Goal: Complete application form

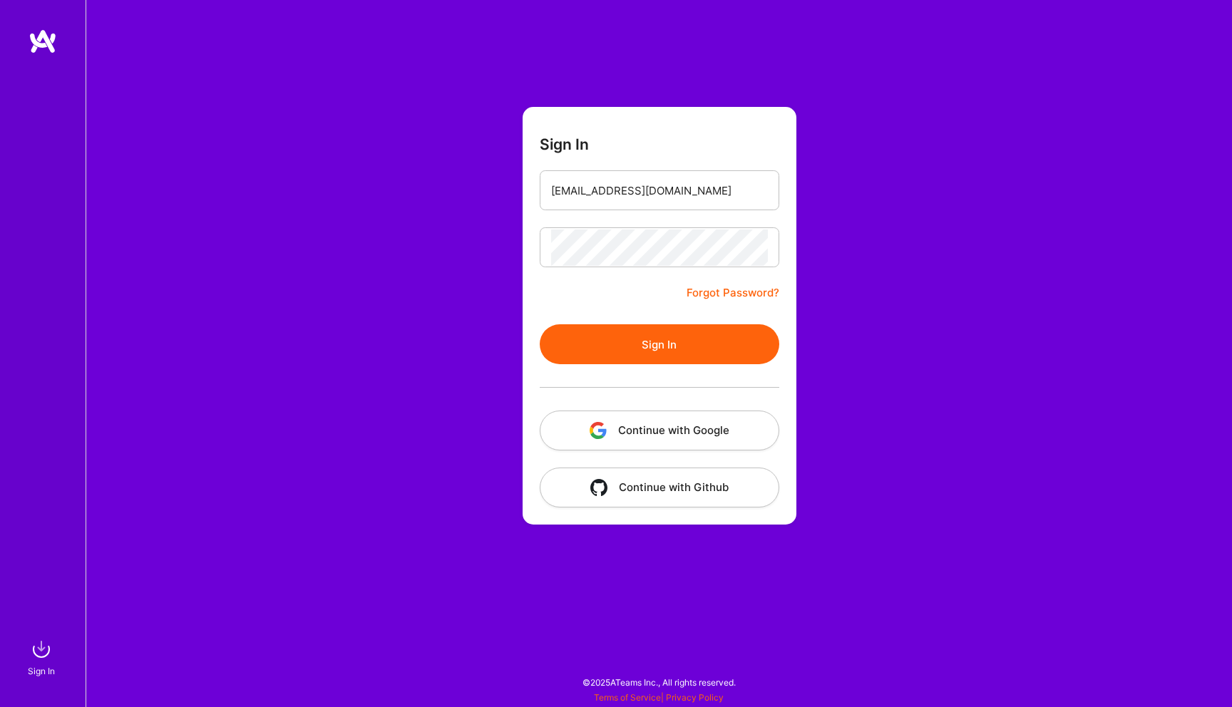
click at [664, 337] on button "Sign In" at bounding box center [659, 344] width 239 height 40
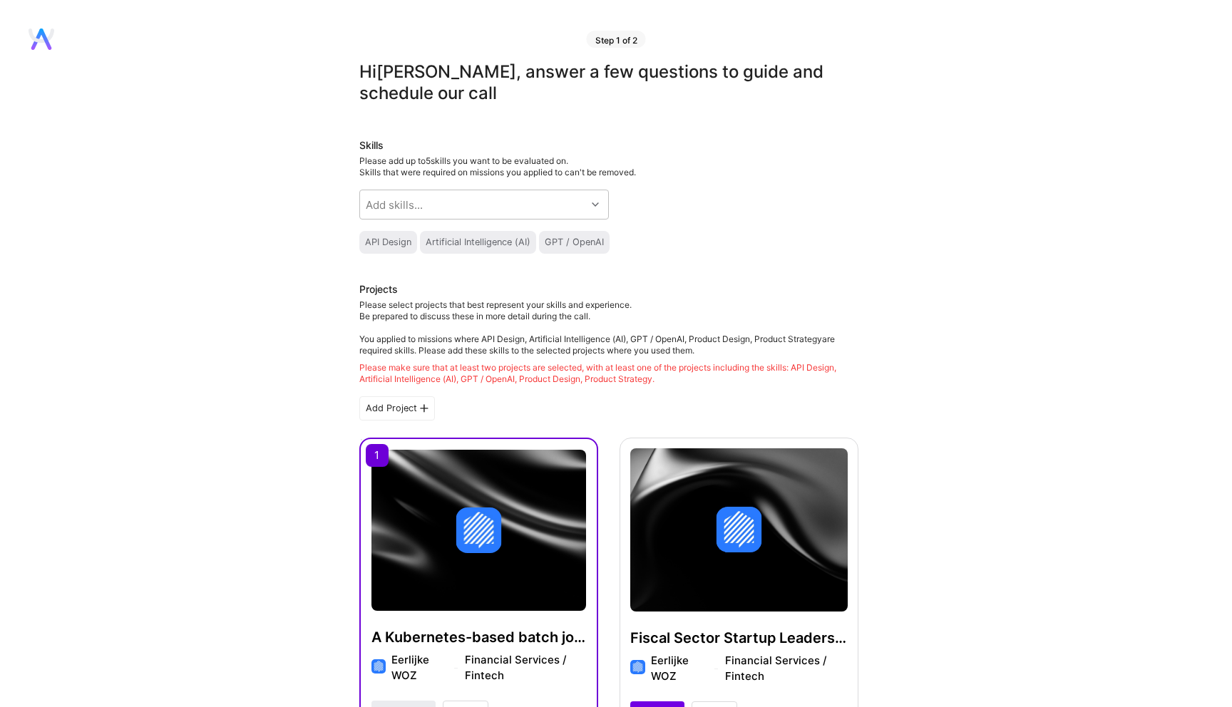
click at [507, 244] on div "Artificial Intelligence (AI)" at bounding box center [478, 242] width 105 height 11
click at [447, 200] on div "Add skills..." at bounding box center [473, 204] width 226 height 29
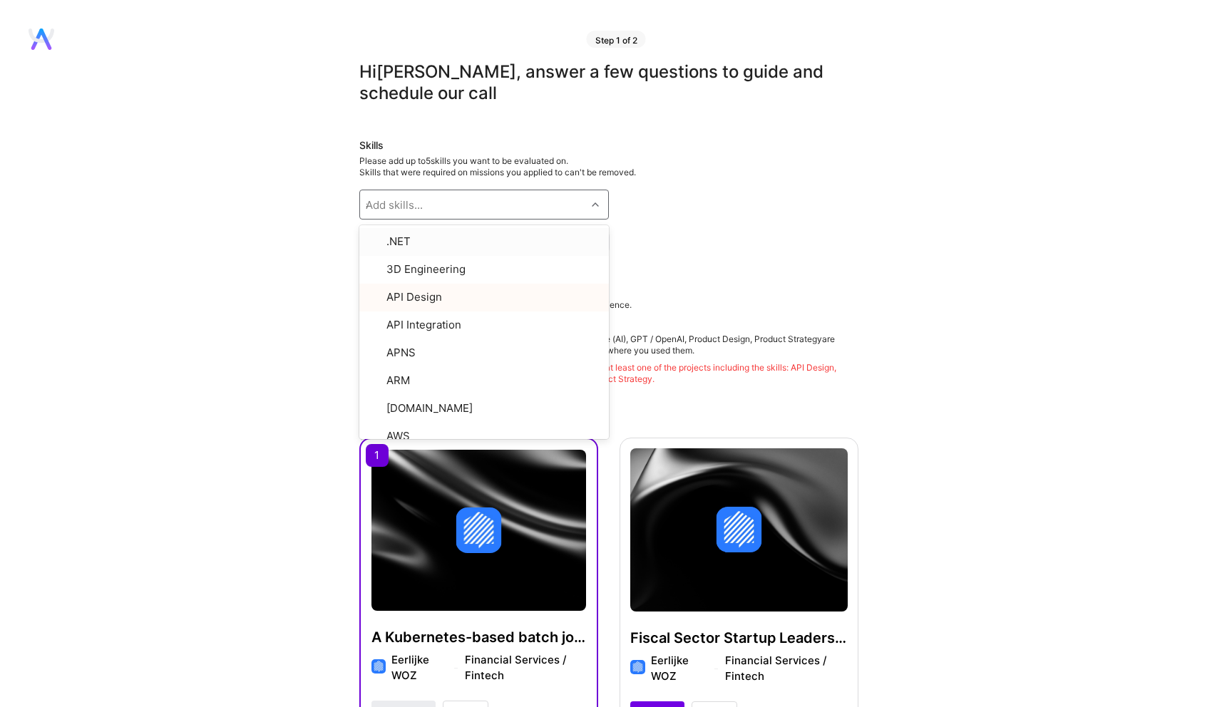
type input "ai"
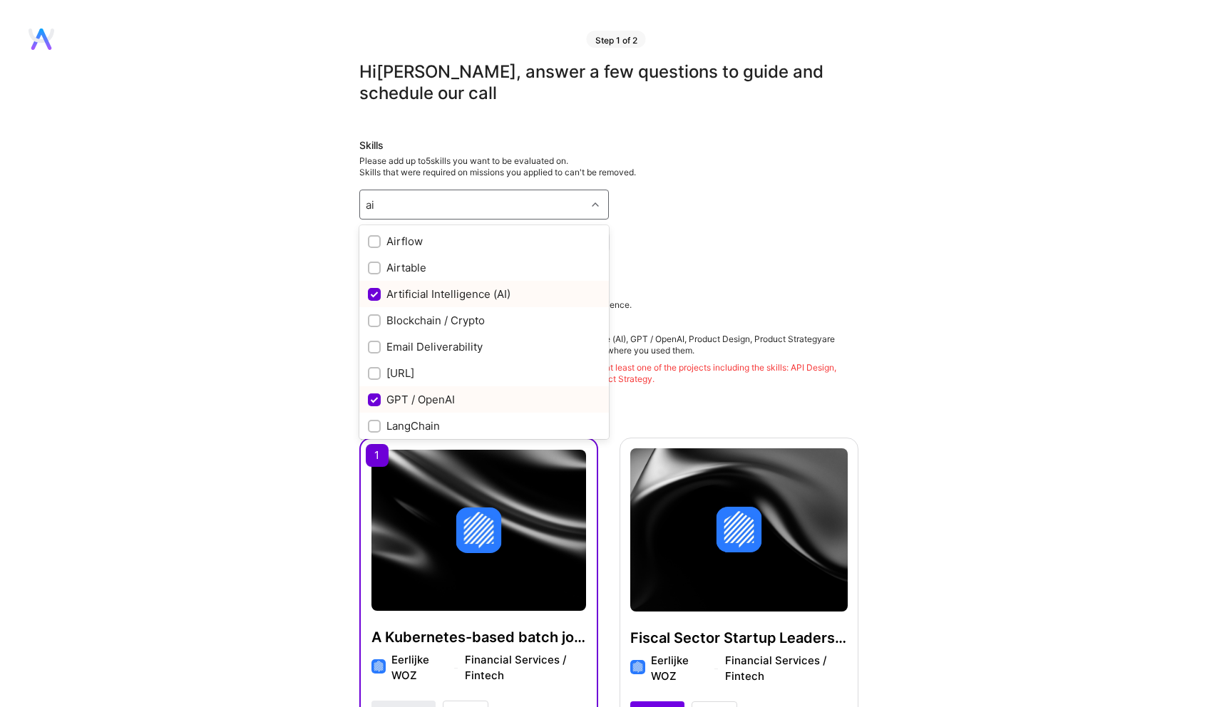
click at [485, 294] on div "Artificial Intelligence (AI)" at bounding box center [484, 294] width 232 height 15
checkbox input "true"
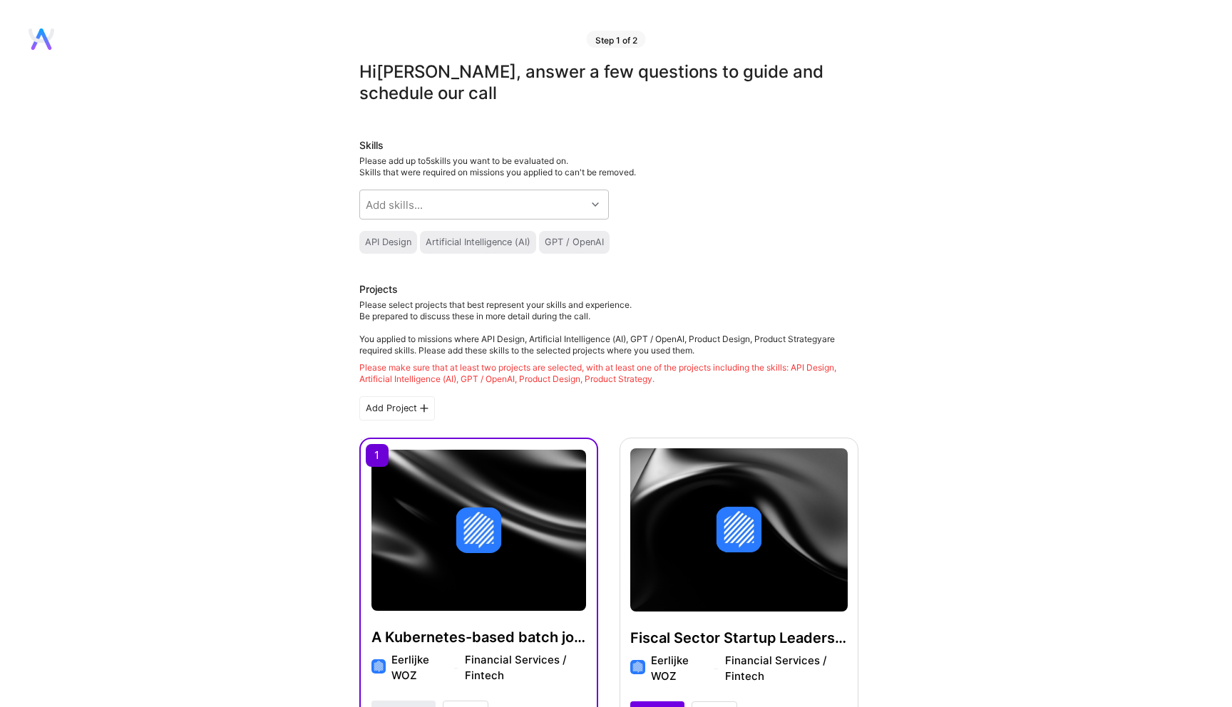
click at [680, 231] on div "API Design Artificial Intelligence (AI) GPT / OpenAI" at bounding box center [608, 242] width 499 height 23
click at [531, 212] on div "Add skills..." at bounding box center [473, 204] width 226 height 29
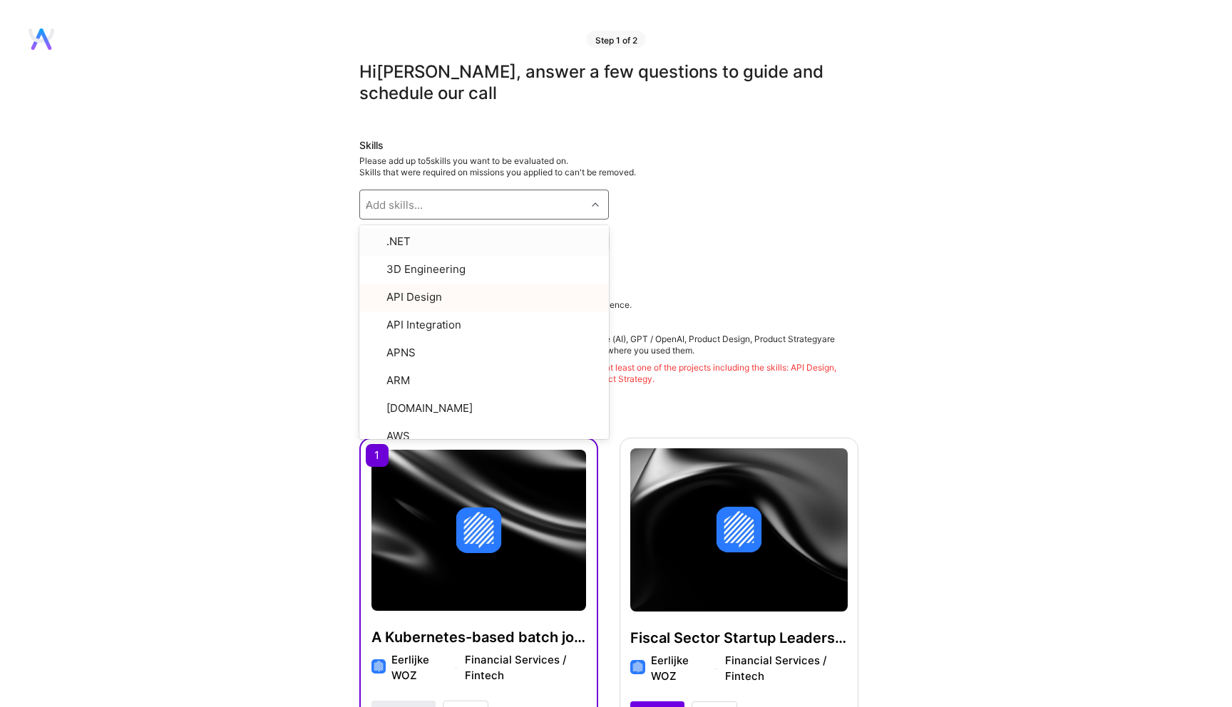
type input "ai"
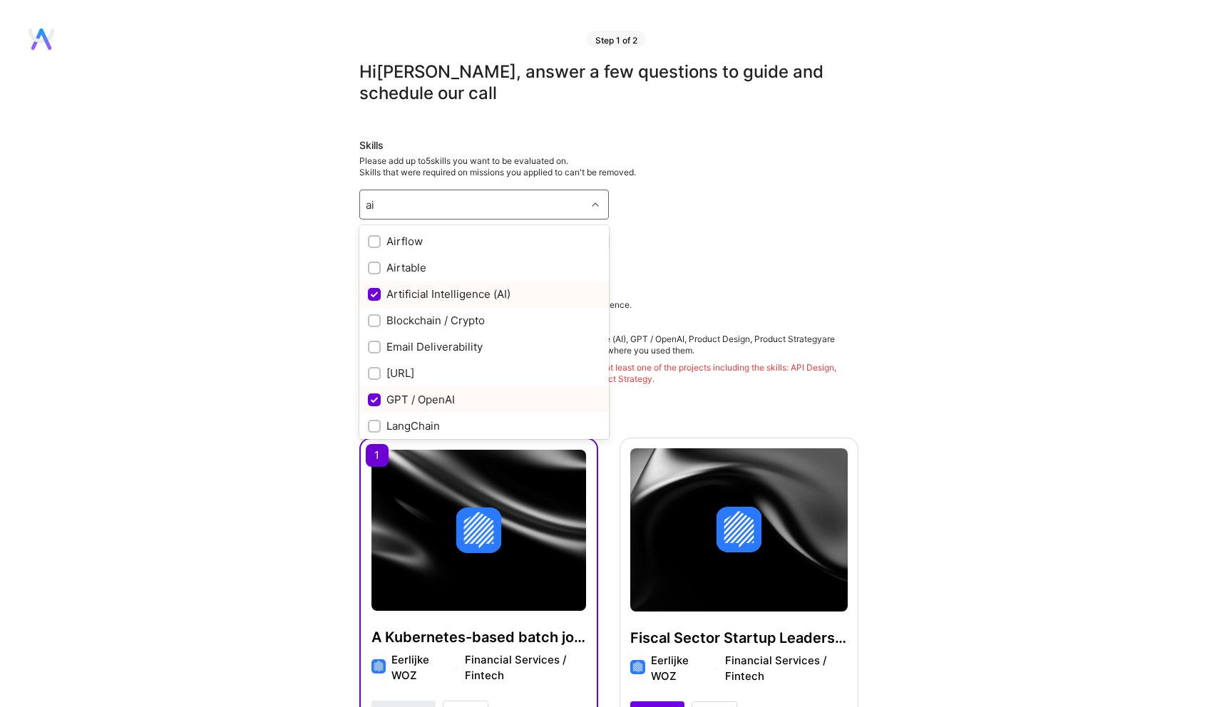
click at [491, 293] on div "Artificial Intelligence (AI)" at bounding box center [484, 294] width 232 height 15
checkbox input "true"
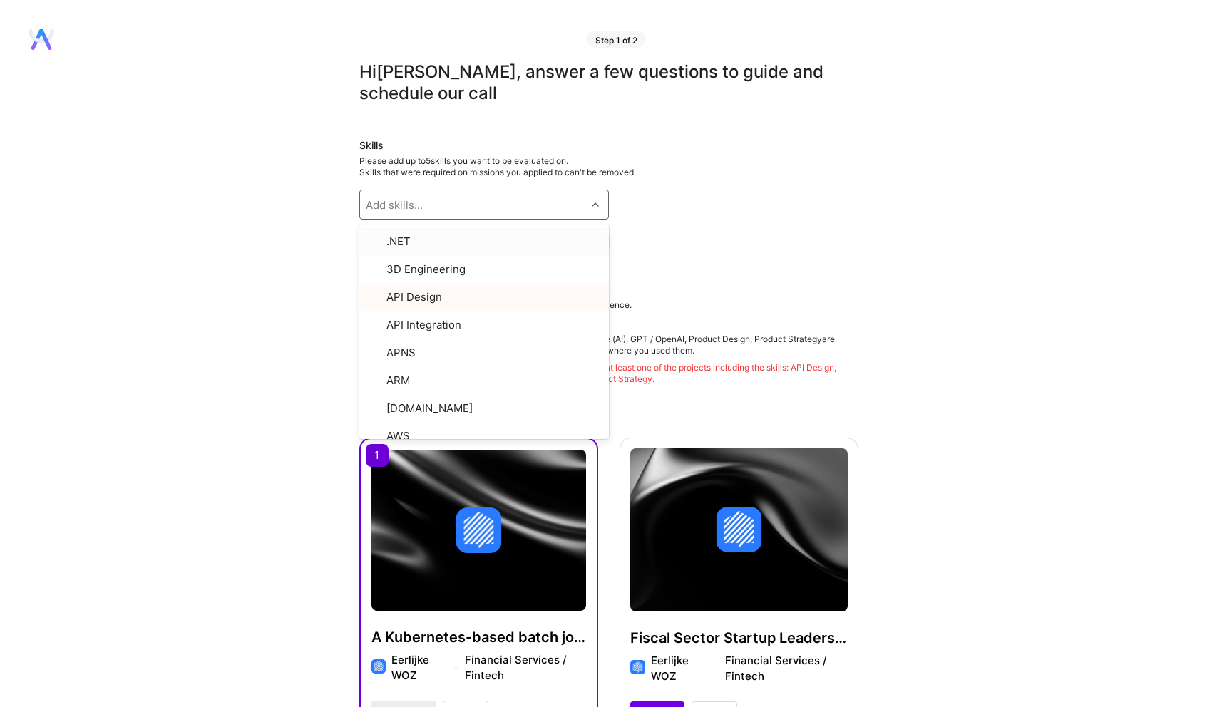
click at [805, 235] on div "API Design Artificial Intelligence (AI) GPT / OpenAI" at bounding box center [608, 242] width 499 height 23
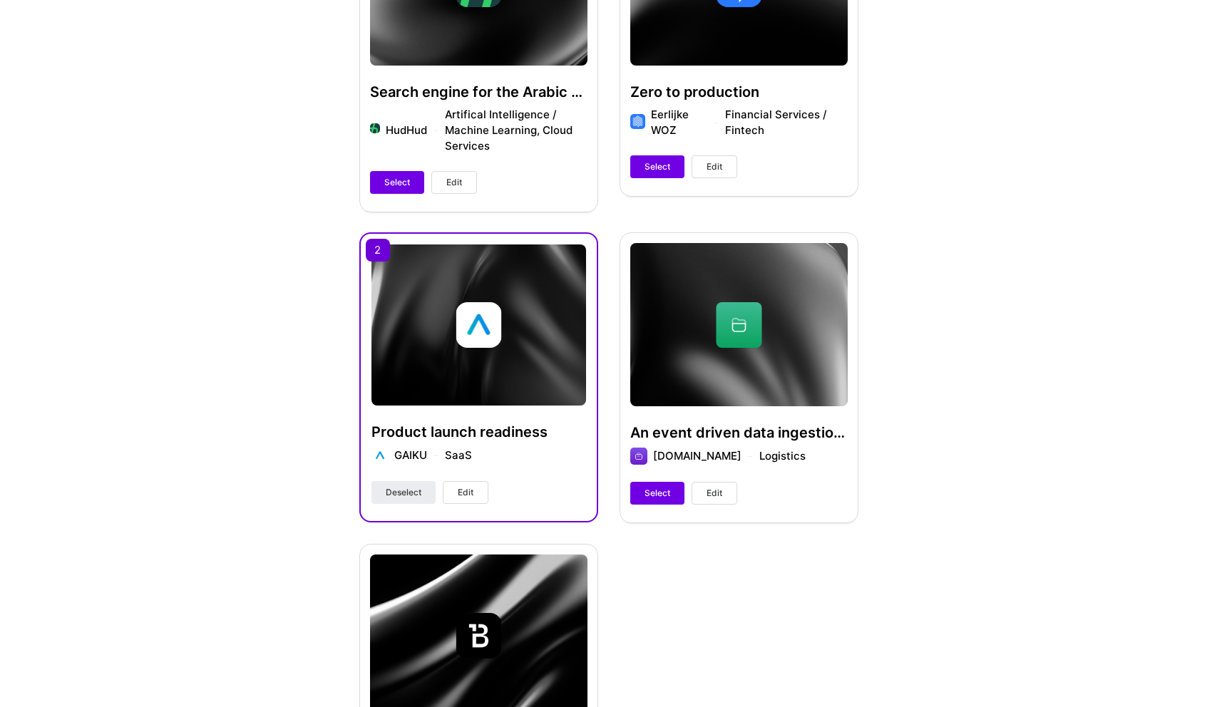
scroll to position [1245, 0]
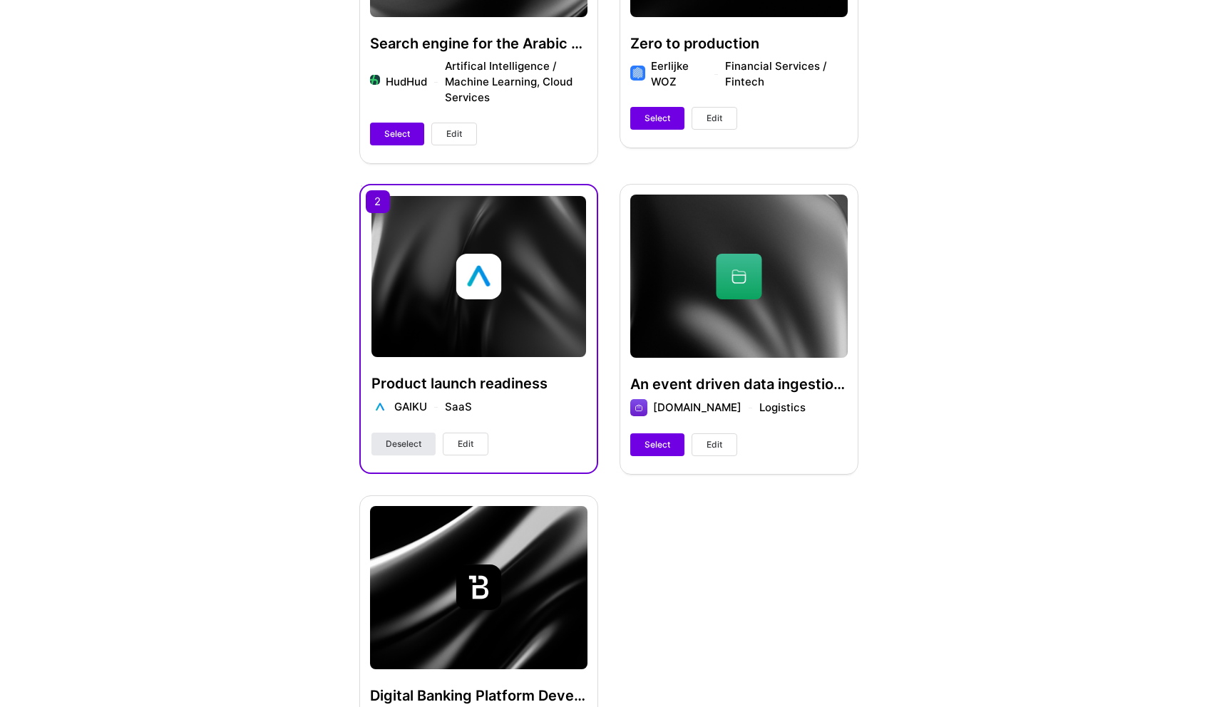
click at [416, 443] on span "Deselect" at bounding box center [404, 444] width 36 height 13
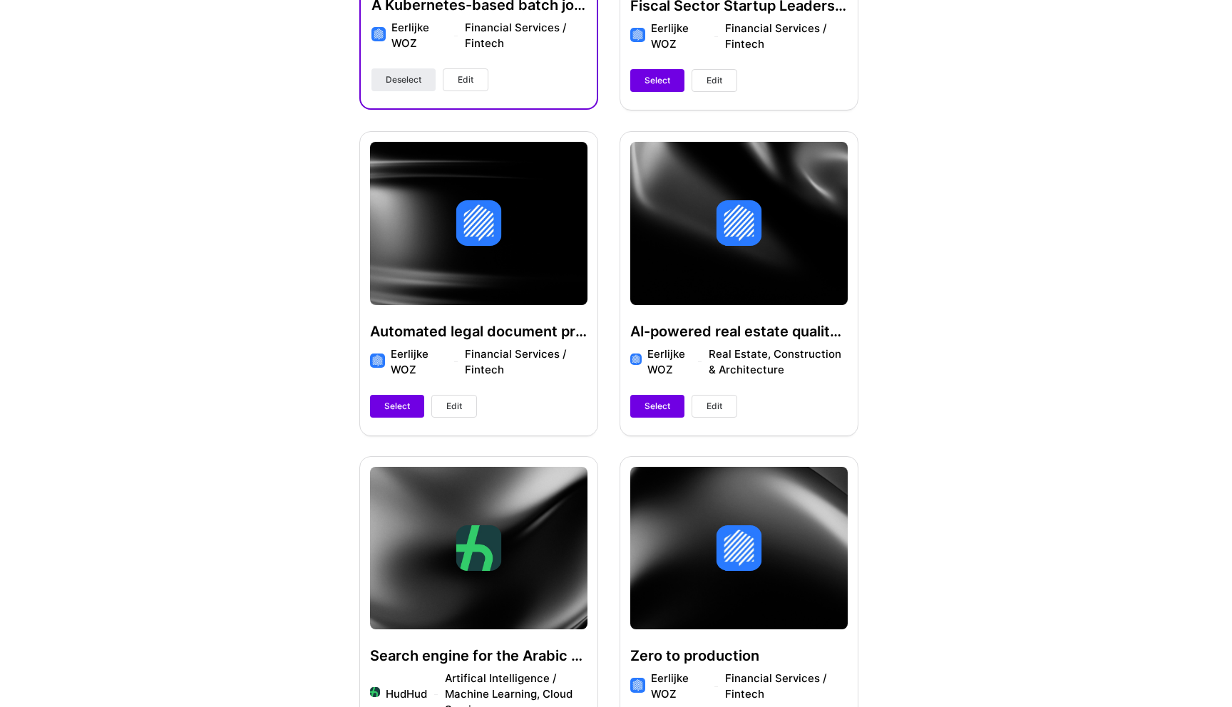
scroll to position [597, 0]
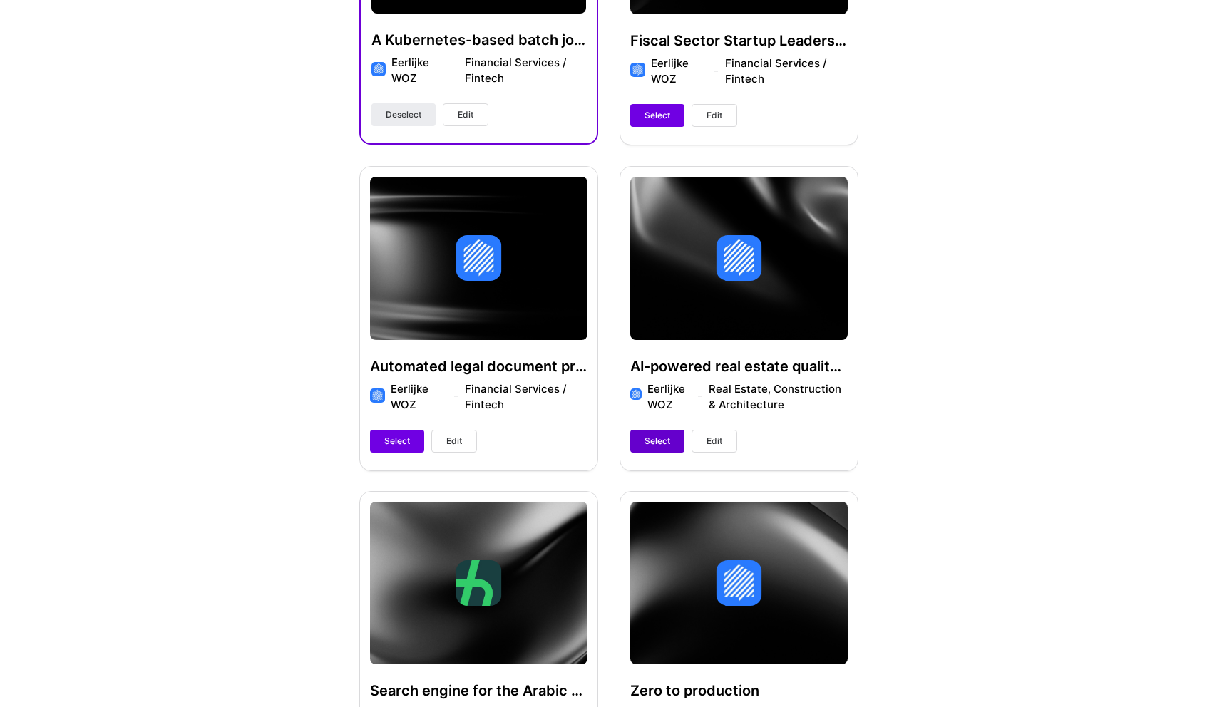
click at [675, 443] on button "Select" at bounding box center [657, 441] width 54 height 23
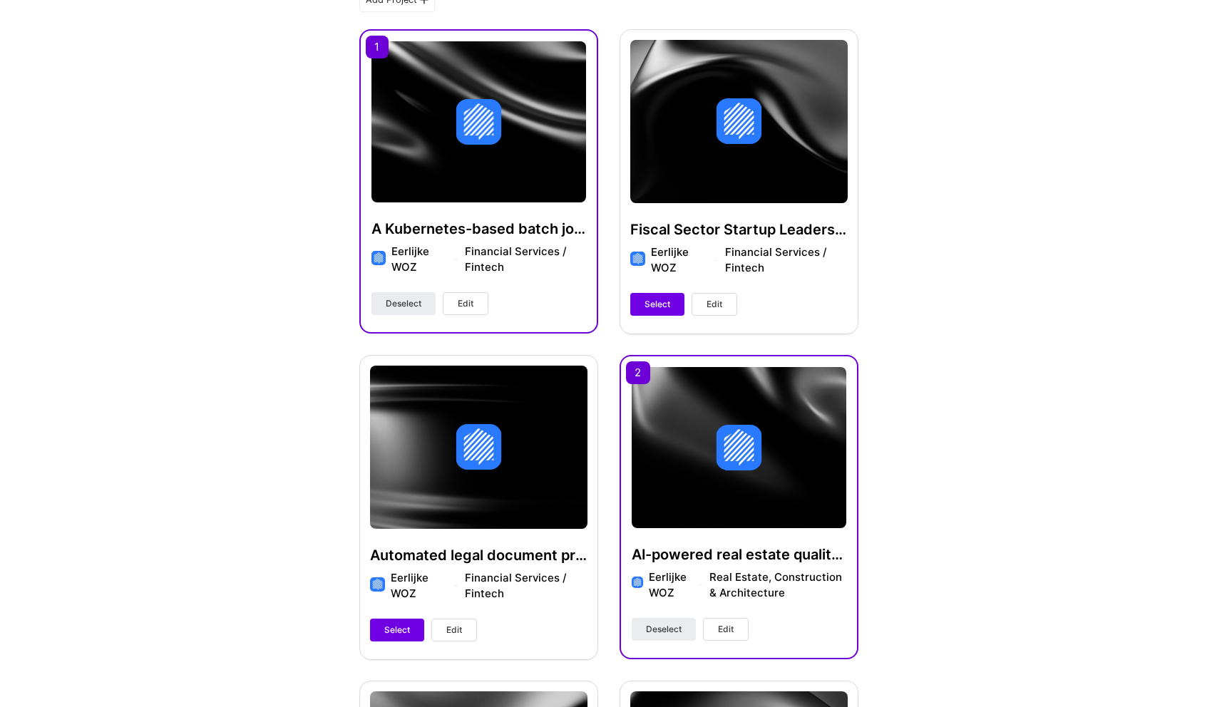
scroll to position [394, 0]
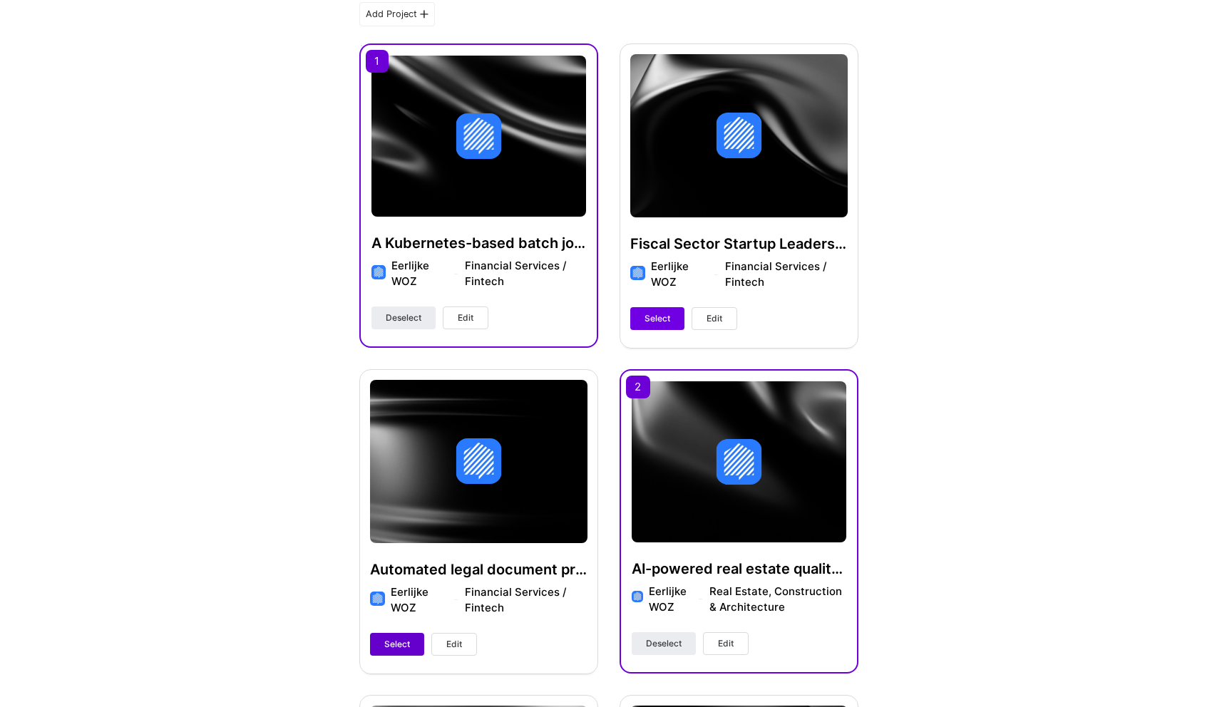
click at [397, 649] on span "Select" at bounding box center [397, 644] width 26 height 13
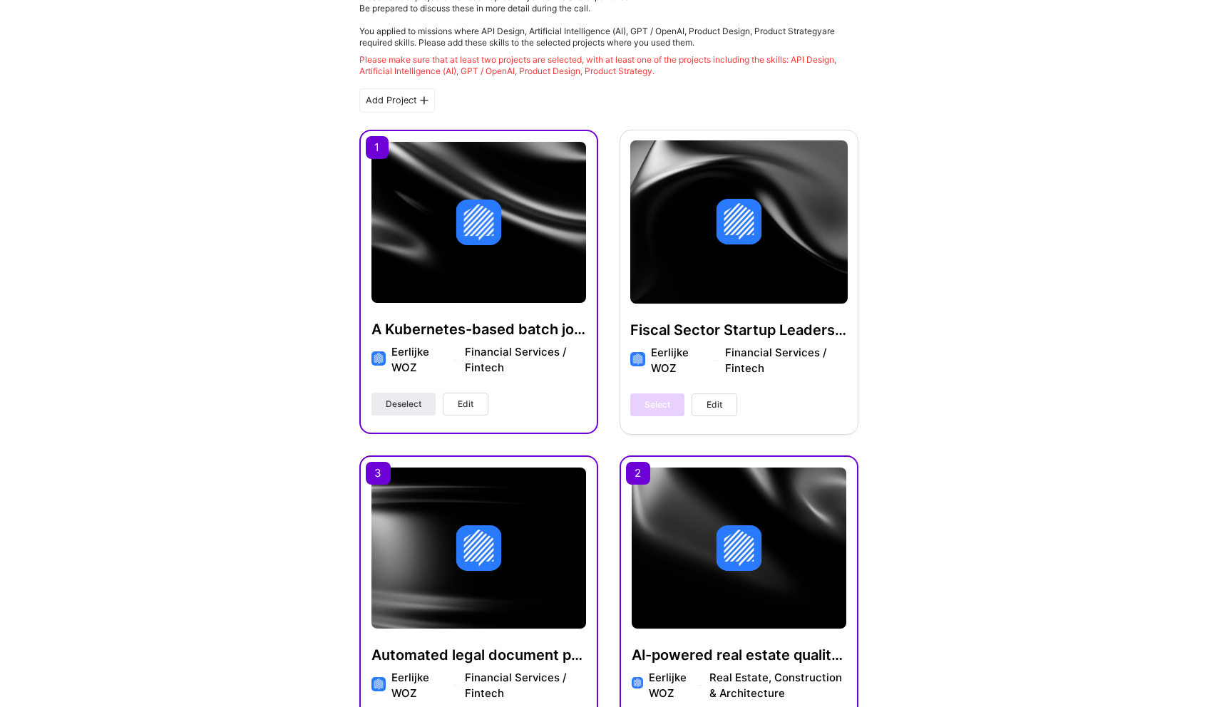
scroll to position [311, 0]
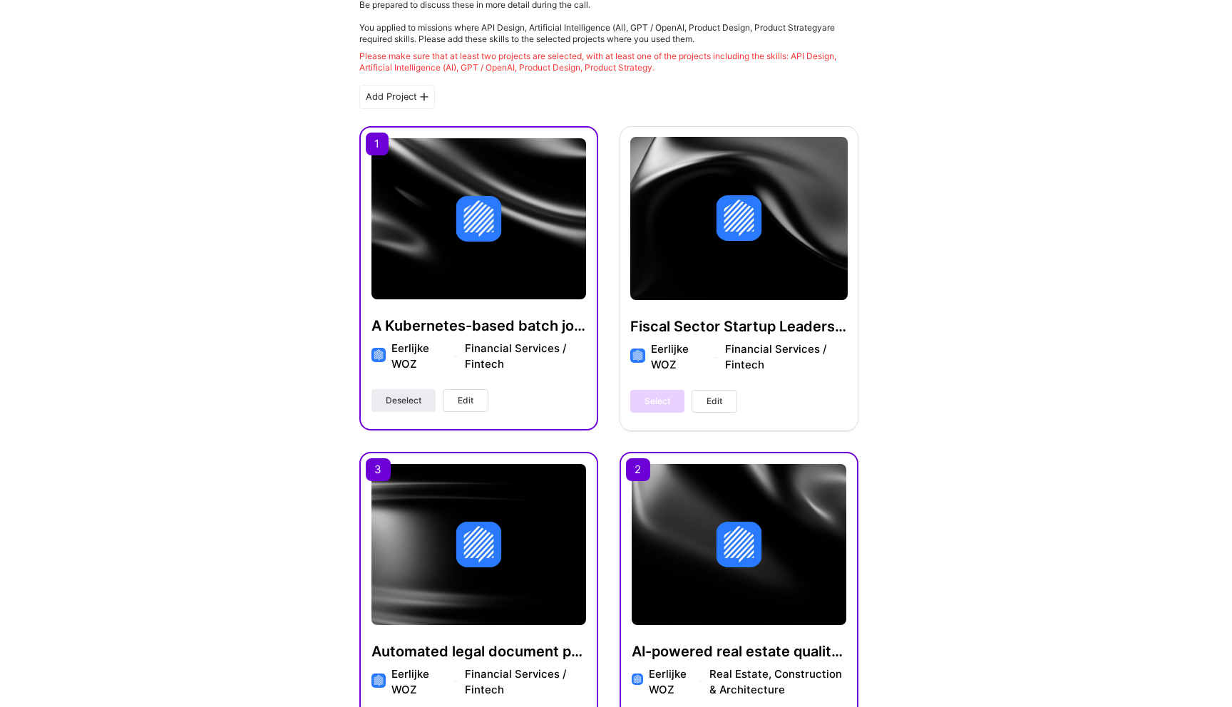
click at [660, 396] on div "Select Edit" at bounding box center [683, 401] width 107 height 23
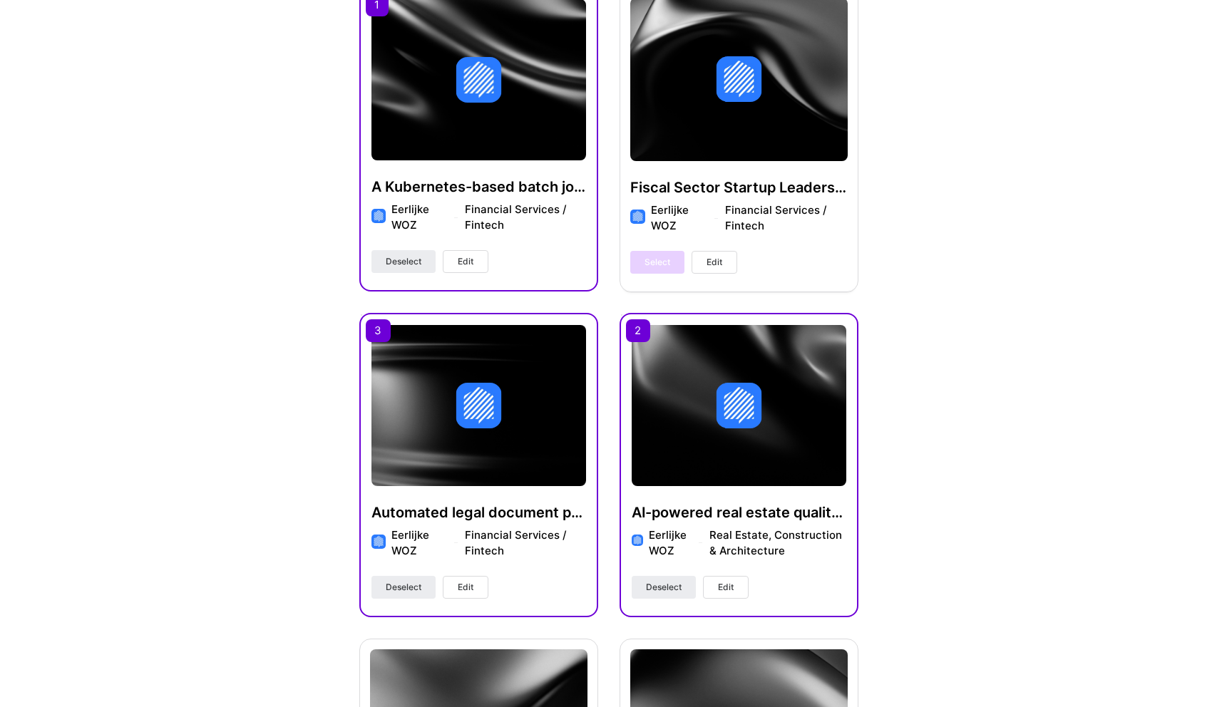
scroll to position [504, 0]
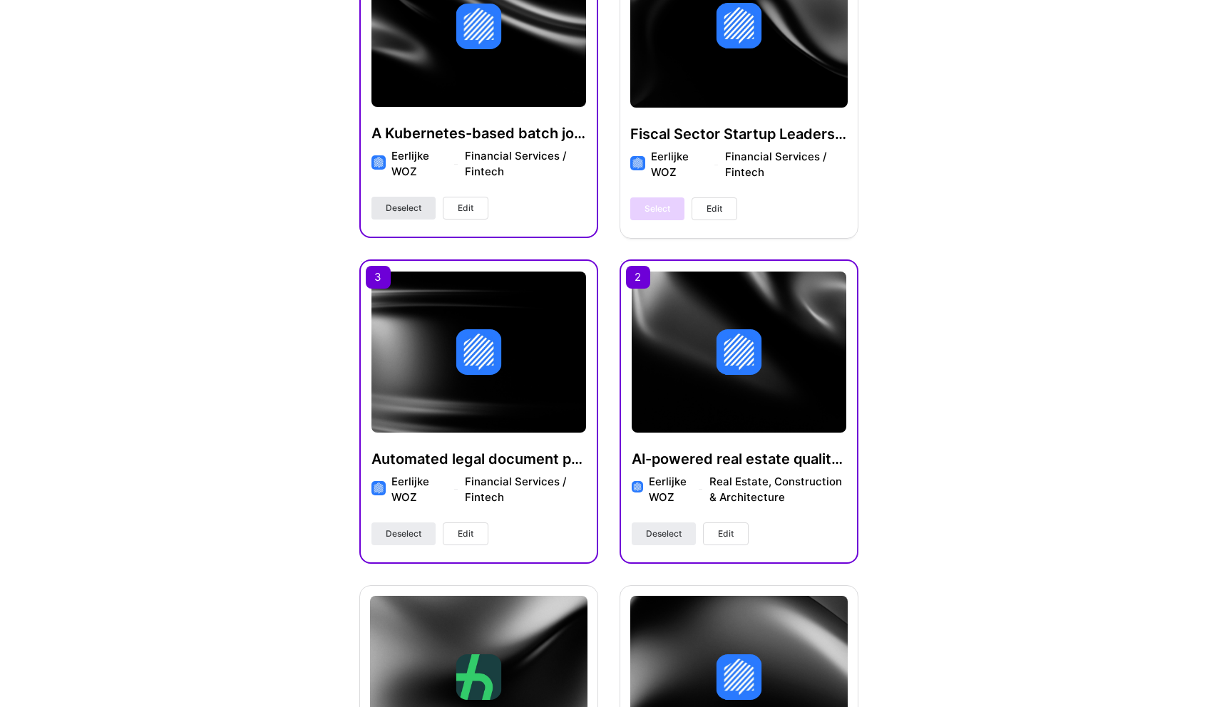
click at [398, 208] on span "Deselect" at bounding box center [404, 208] width 36 height 13
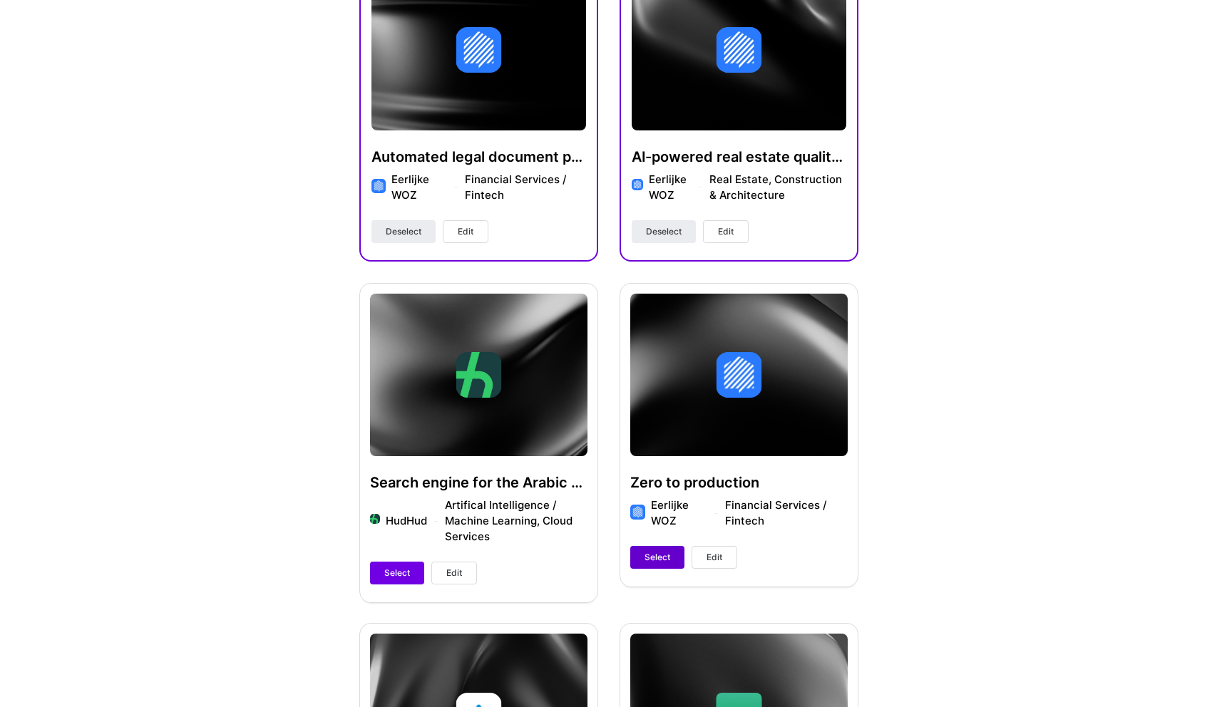
click at [649, 566] on button "Select" at bounding box center [657, 557] width 54 height 23
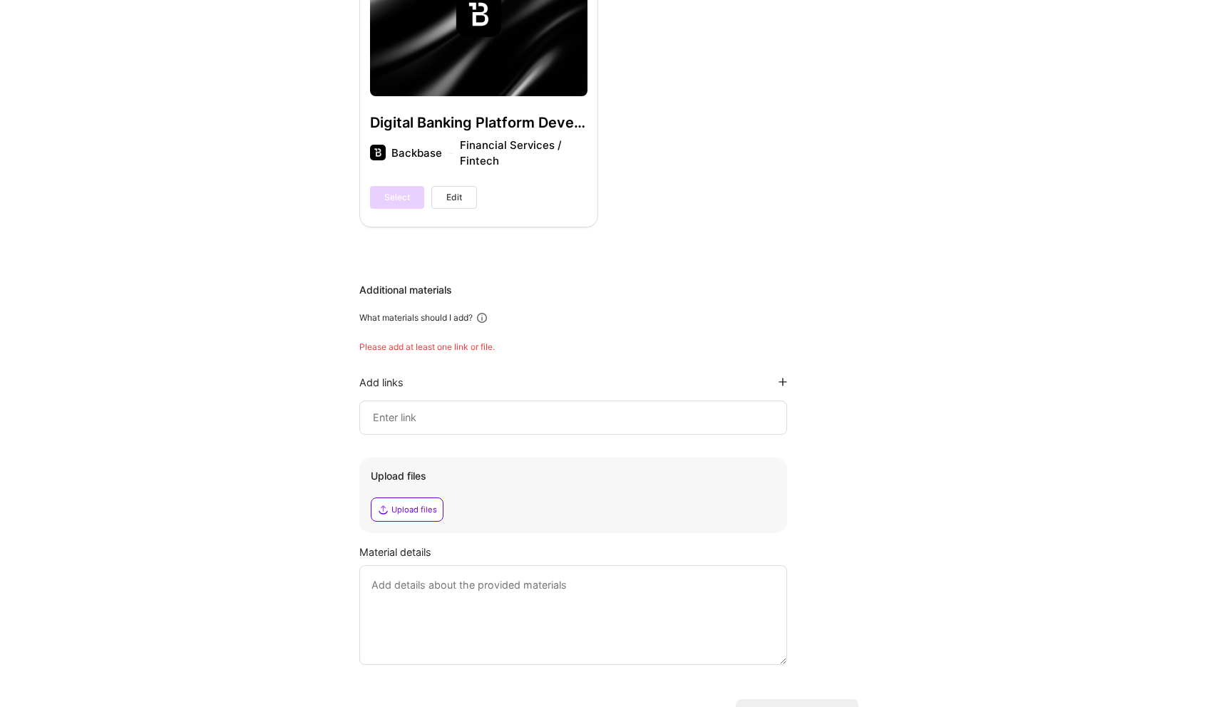
scroll to position [1868, 0]
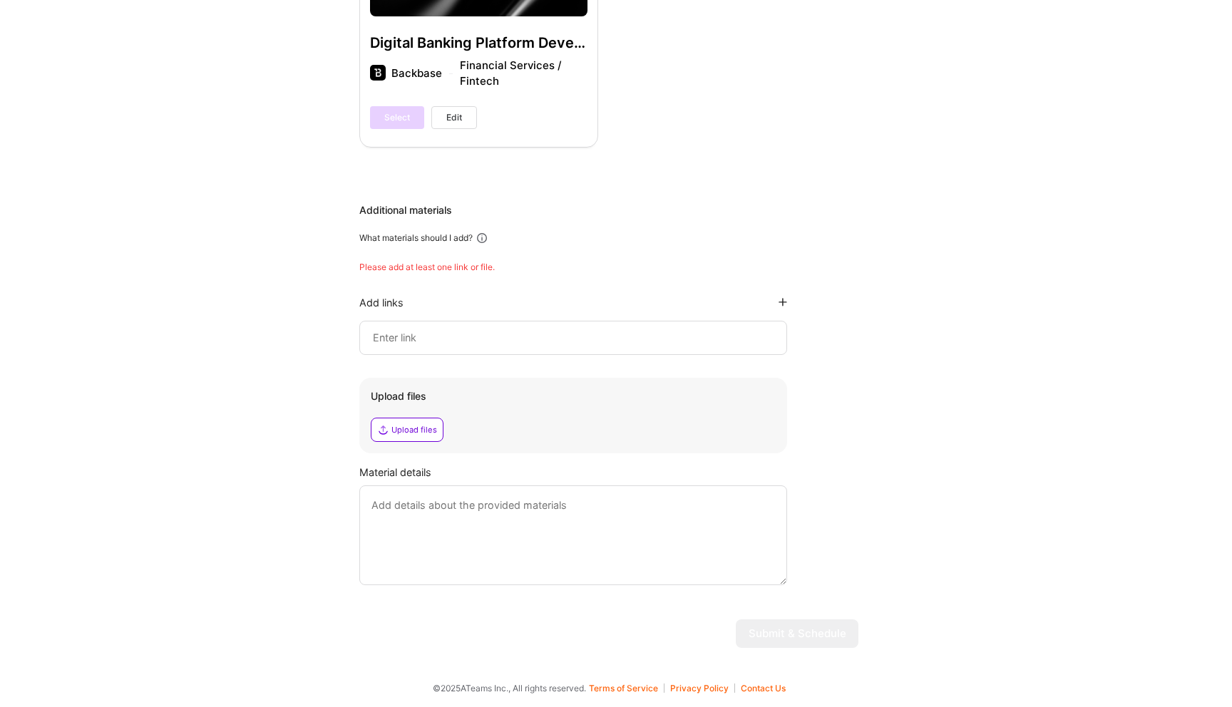
click at [532, 336] on input at bounding box center [572, 337] width 403 height 17
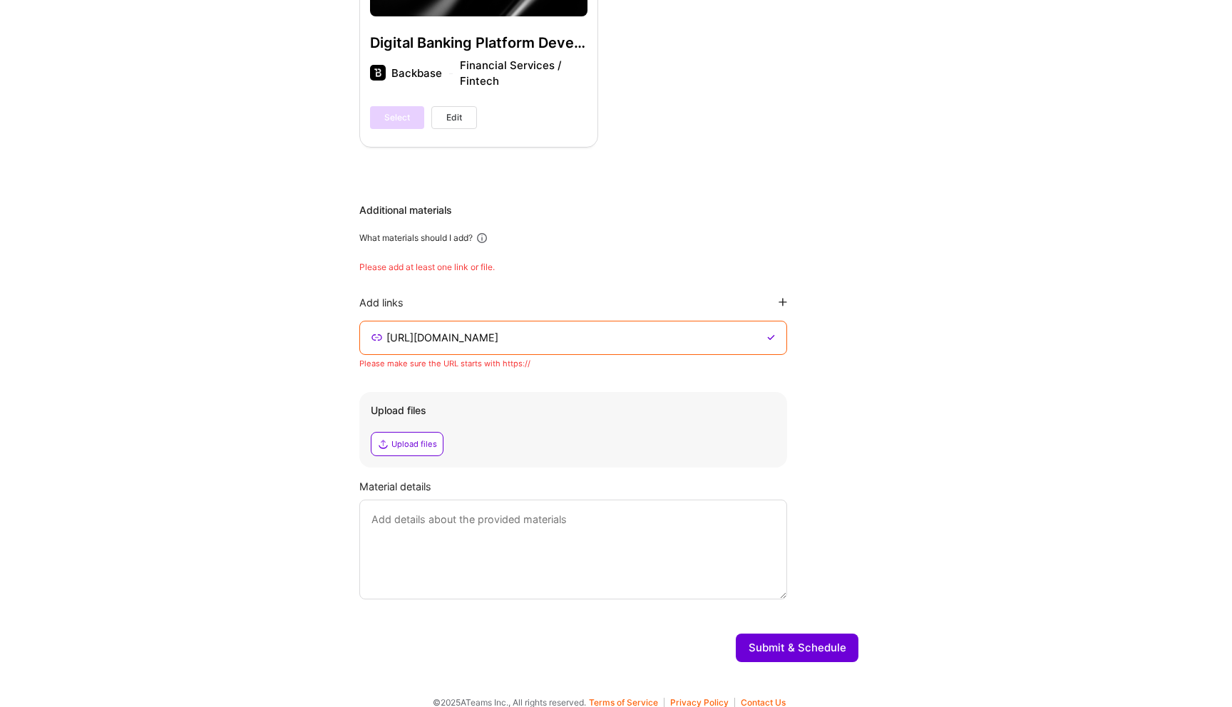
scroll to position [1840, 0]
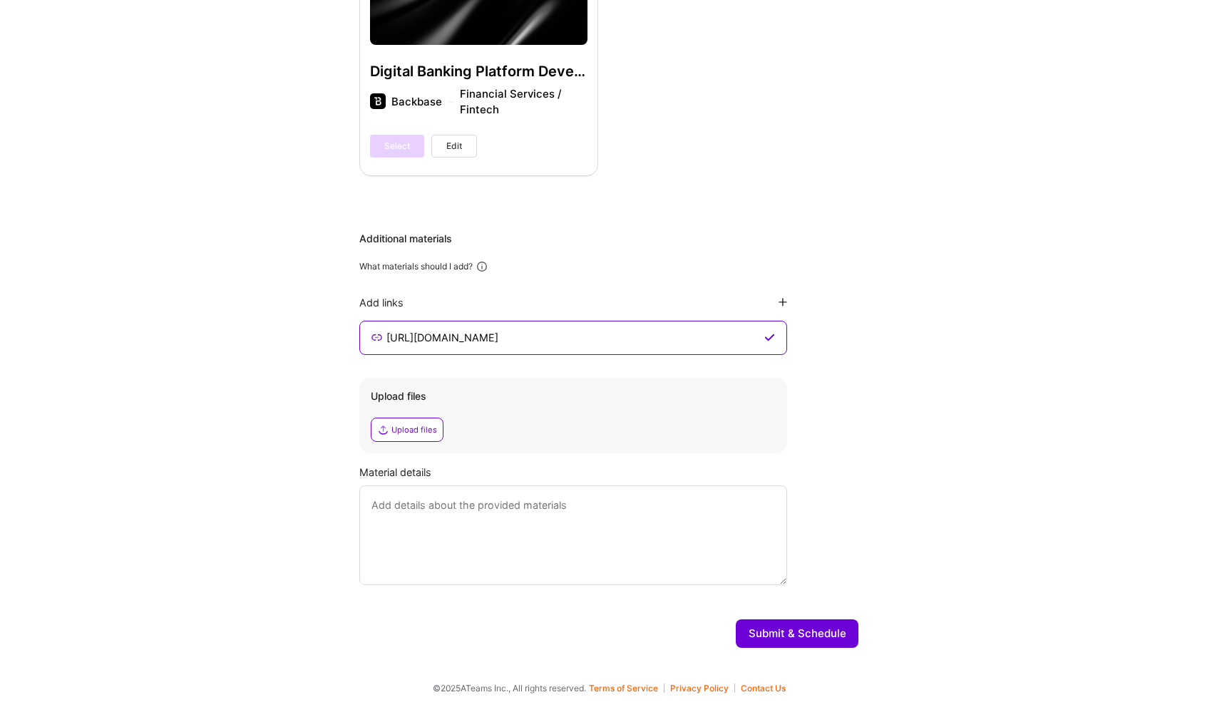
type input "[URL][DOMAIN_NAME]"
click at [785, 634] on button "Submit & Schedule" at bounding box center [797, 633] width 123 height 29
